Goal: Transaction & Acquisition: Purchase product/service

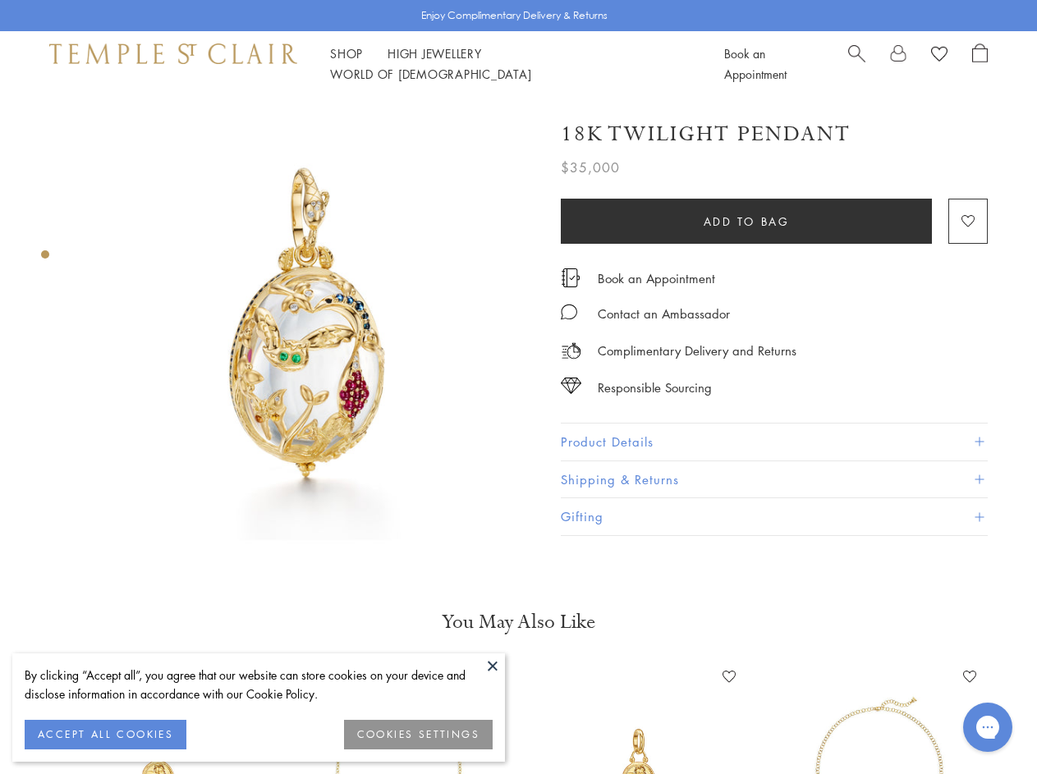
click at [518, 387] on img at bounding box center [309, 324] width 454 height 454
click at [493, 666] on button at bounding box center [492, 666] width 25 height 25
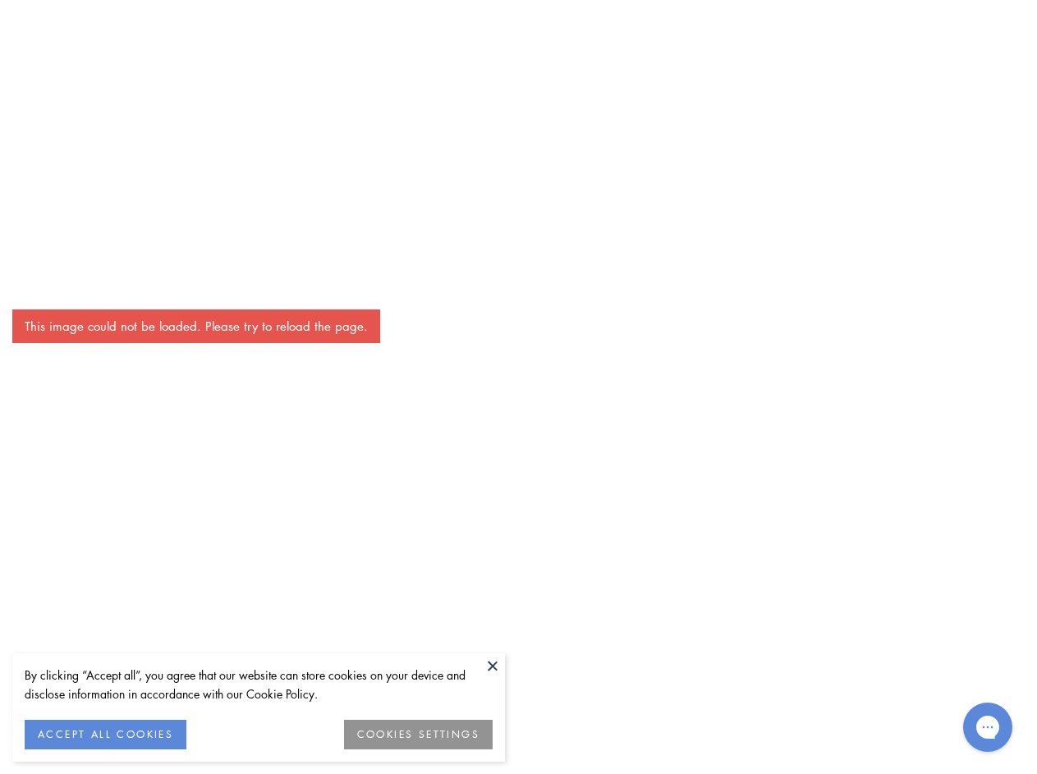
click at [105, 735] on button "ACCEPT ALL COOKIES" at bounding box center [106, 735] width 162 height 30
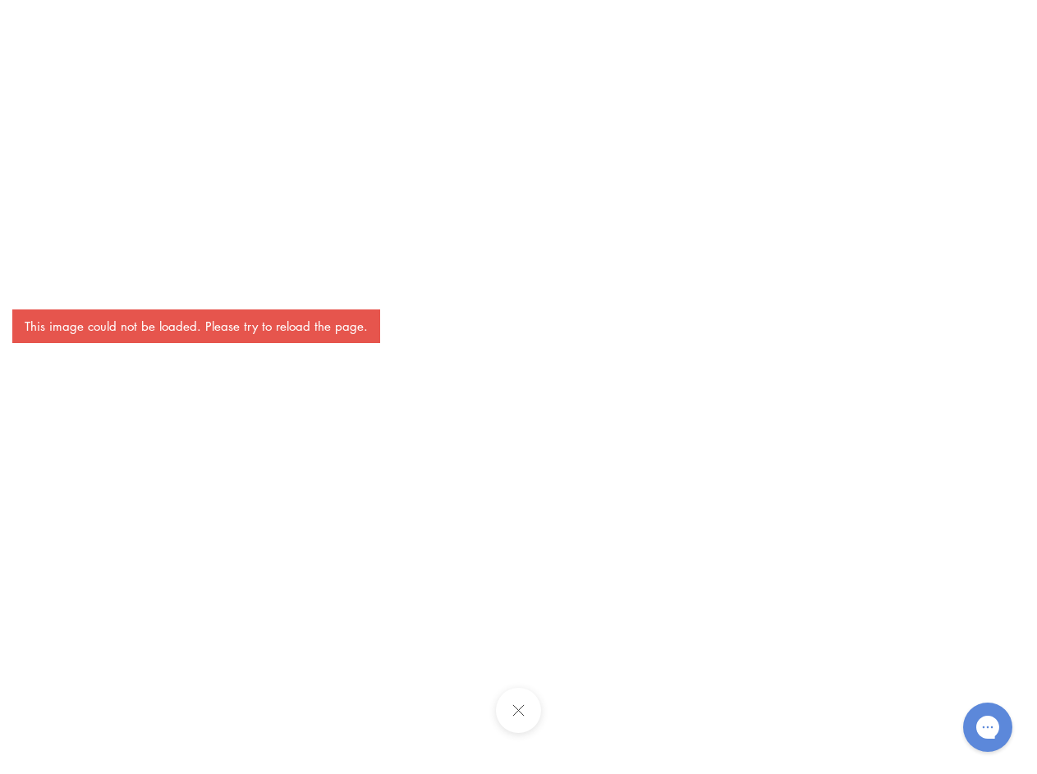
click at [419, 735] on div "This image could not be loaded. Please try to reload the page." at bounding box center [518, 387] width 1037 height 774
click at [347, 63] on div "This image could not be loaded. Please try to reload the page." at bounding box center [518, 387] width 1037 height 774
click at [564, 63] on div "This image could not be loaded. Please try to reload the page." at bounding box center [518, 387] width 1037 height 774
click at [518, 324] on div "This image could not be loaded. Please try to reload the page." at bounding box center [518, 387] width 1037 height 774
click at [45, 255] on div "This image could not be loaded. Please try to reload the page." at bounding box center [518, 387] width 1037 height 774
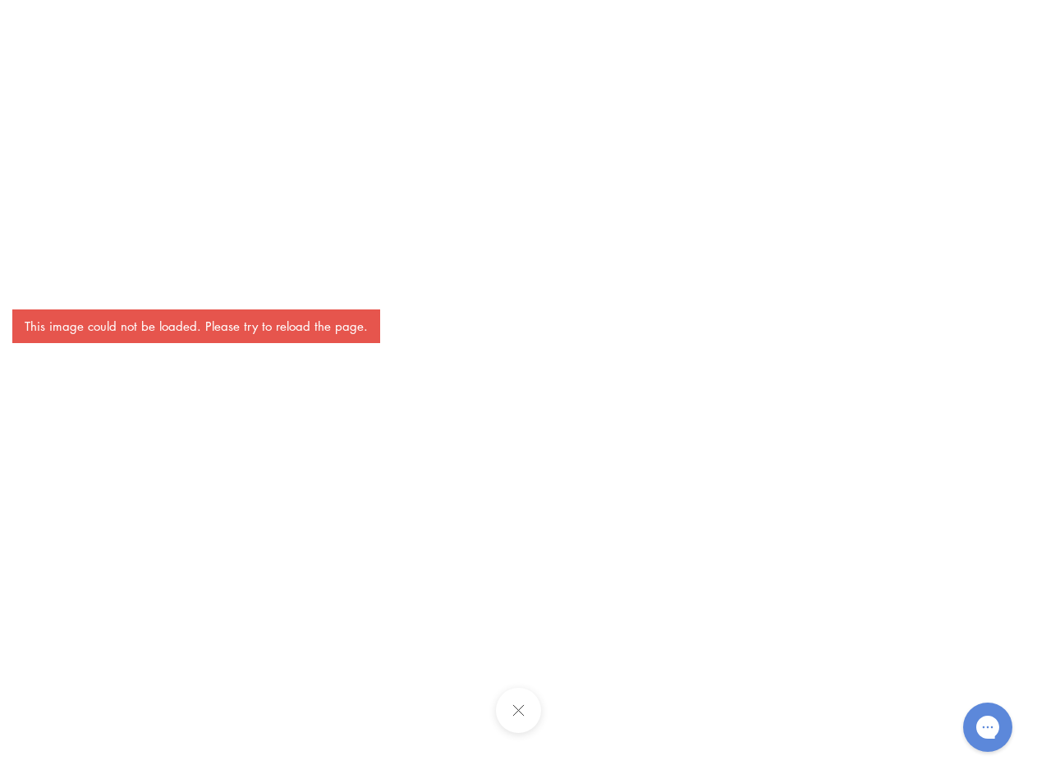
click at [746, 221] on div "This image could not be loaded. Please try to reload the page." at bounding box center [518, 387] width 1037 height 774
click at [968, 221] on div "This image could not be loaded. Please try to reload the page." at bounding box center [518, 387] width 1037 height 774
